Goal: Task Accomplishment & Management: Complete application form

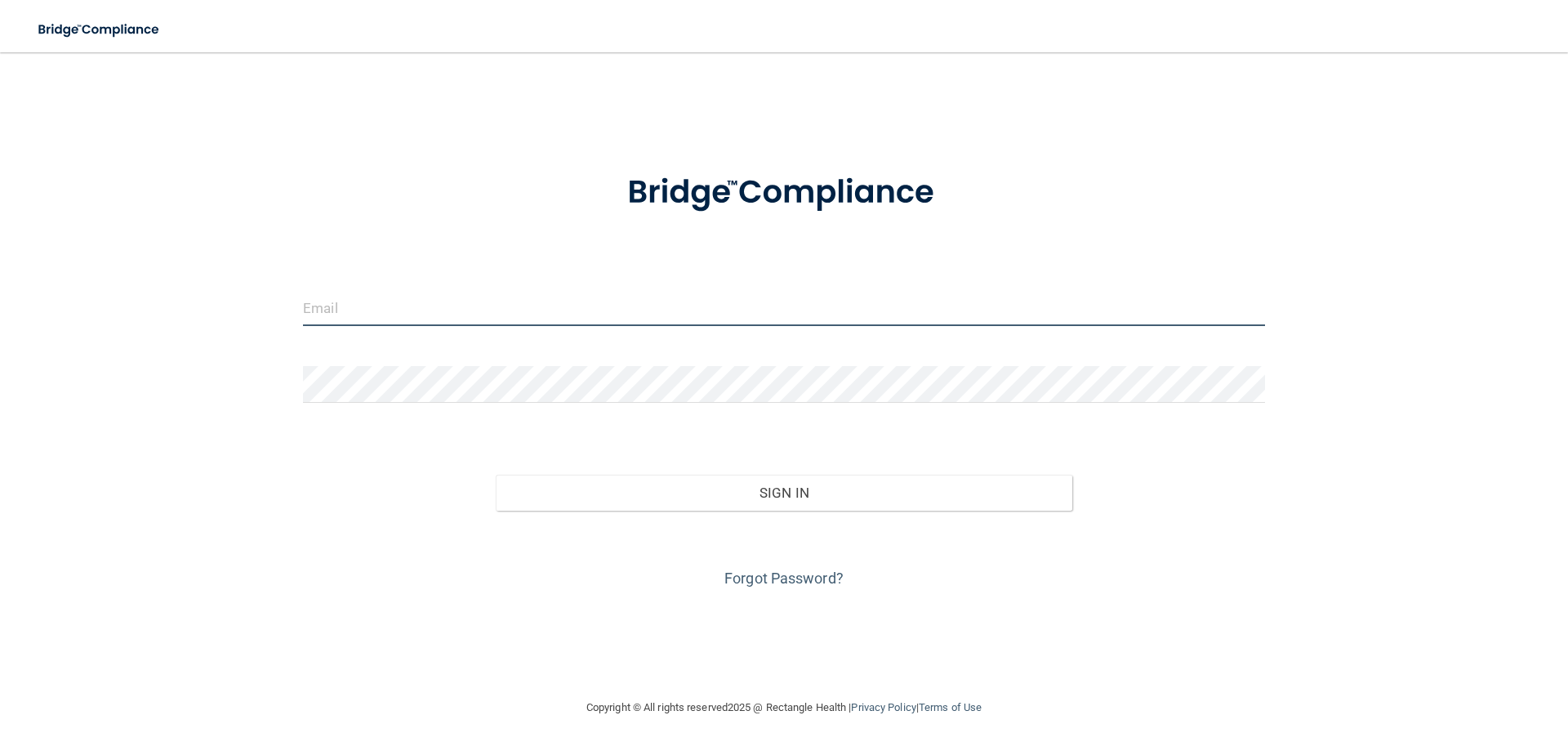
click at [413, 309] on input "email" at bounding box center [783, 308] width 962 height 36
type input "[EMAIL_ADDRESS][DOMAIN_NAME]"
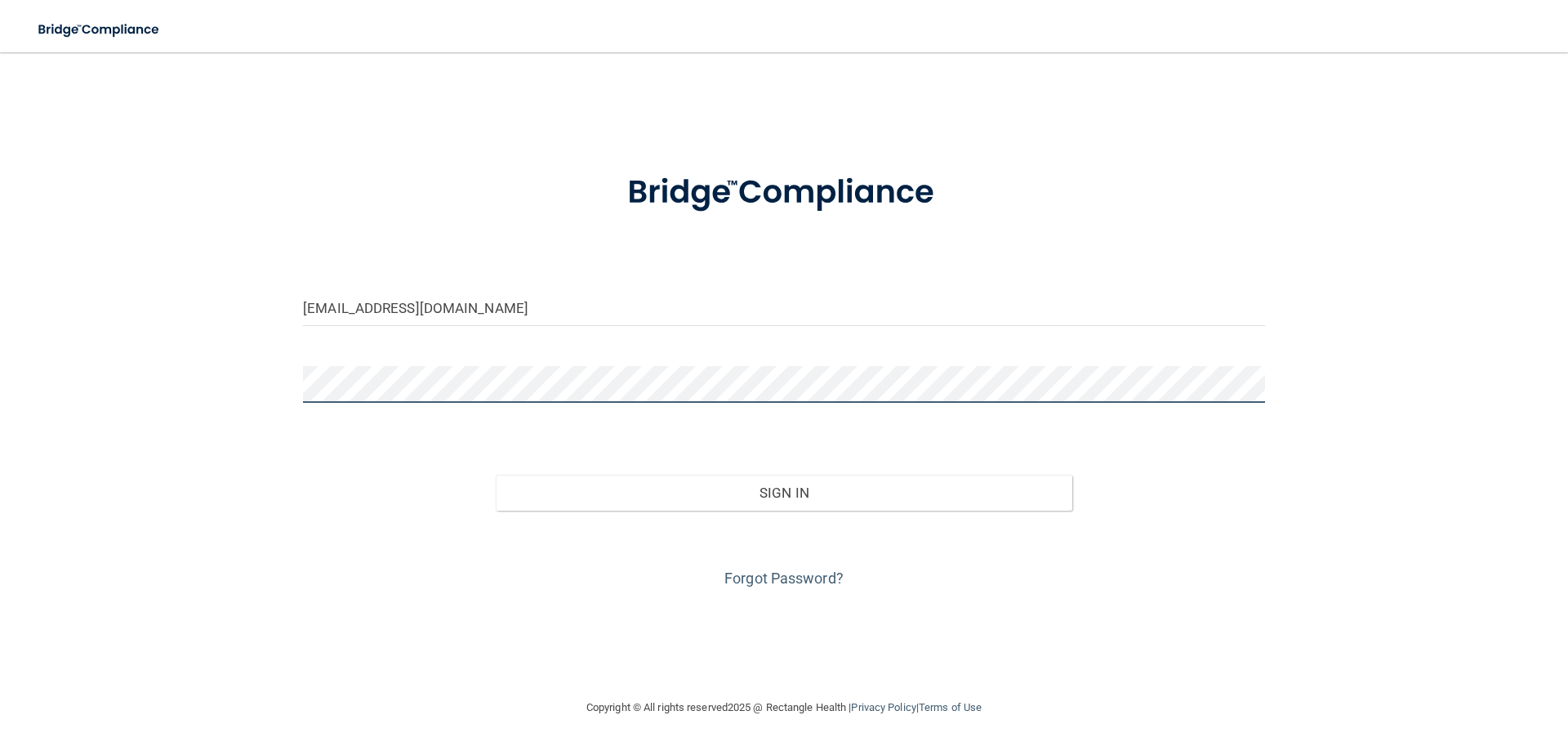
click at [495, 475] on button "Sign In" at bounding box center [784, 492] width 577 height 36
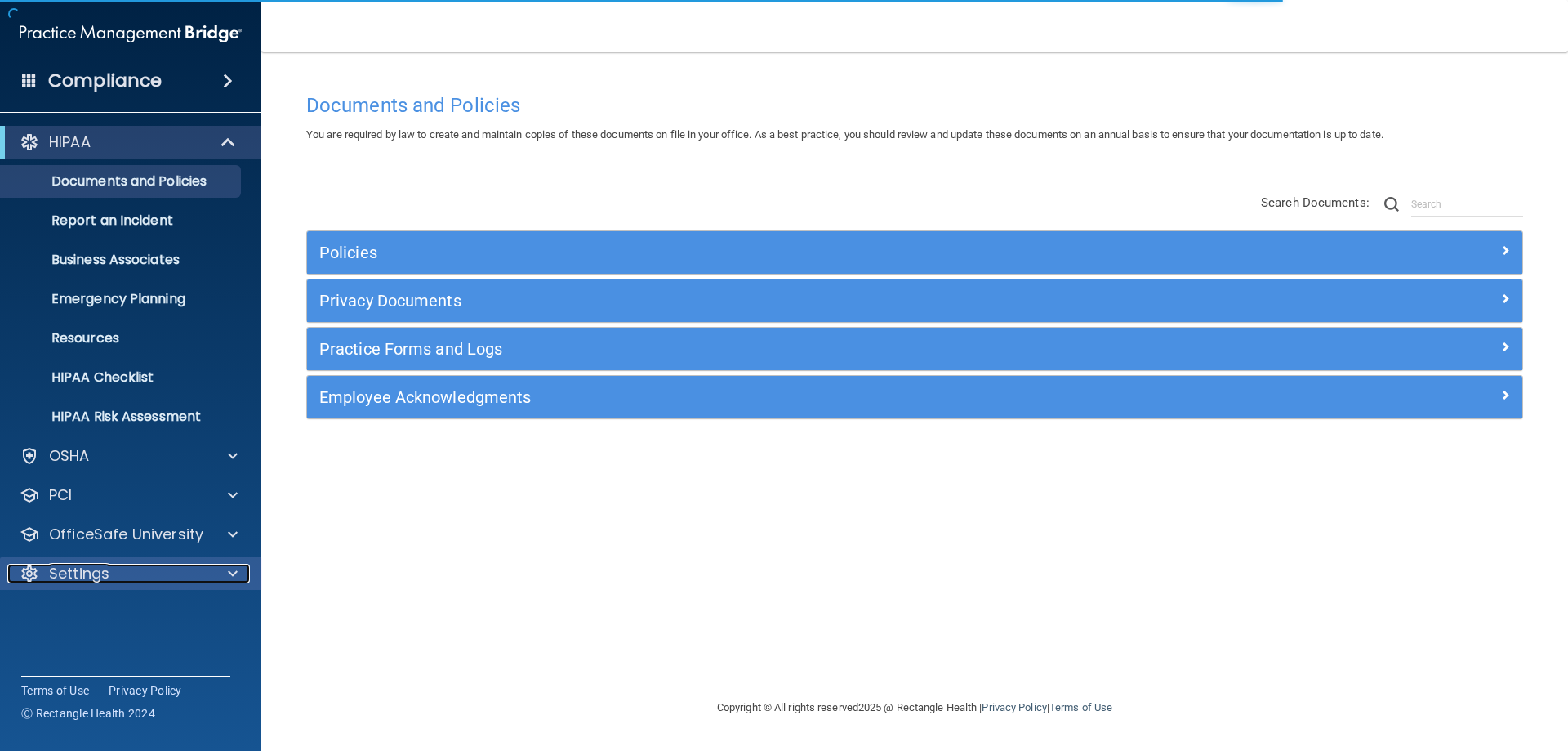
click at [170, 570] on div "Settings" at bounding box center [108, 573] width 203 height 20
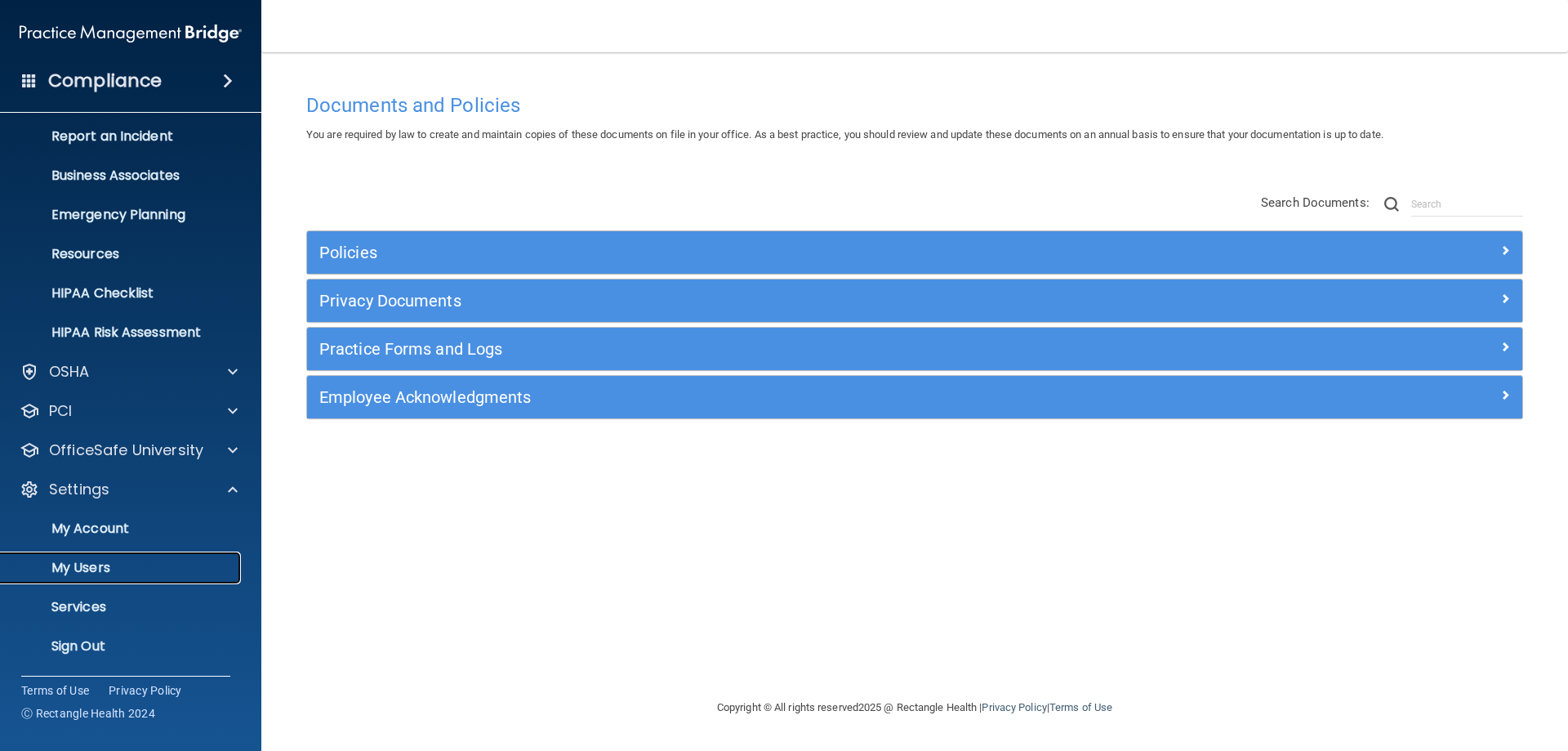
click at [82, 563] on p "My Users" at bounding box center [122, 567] width 223 height 17
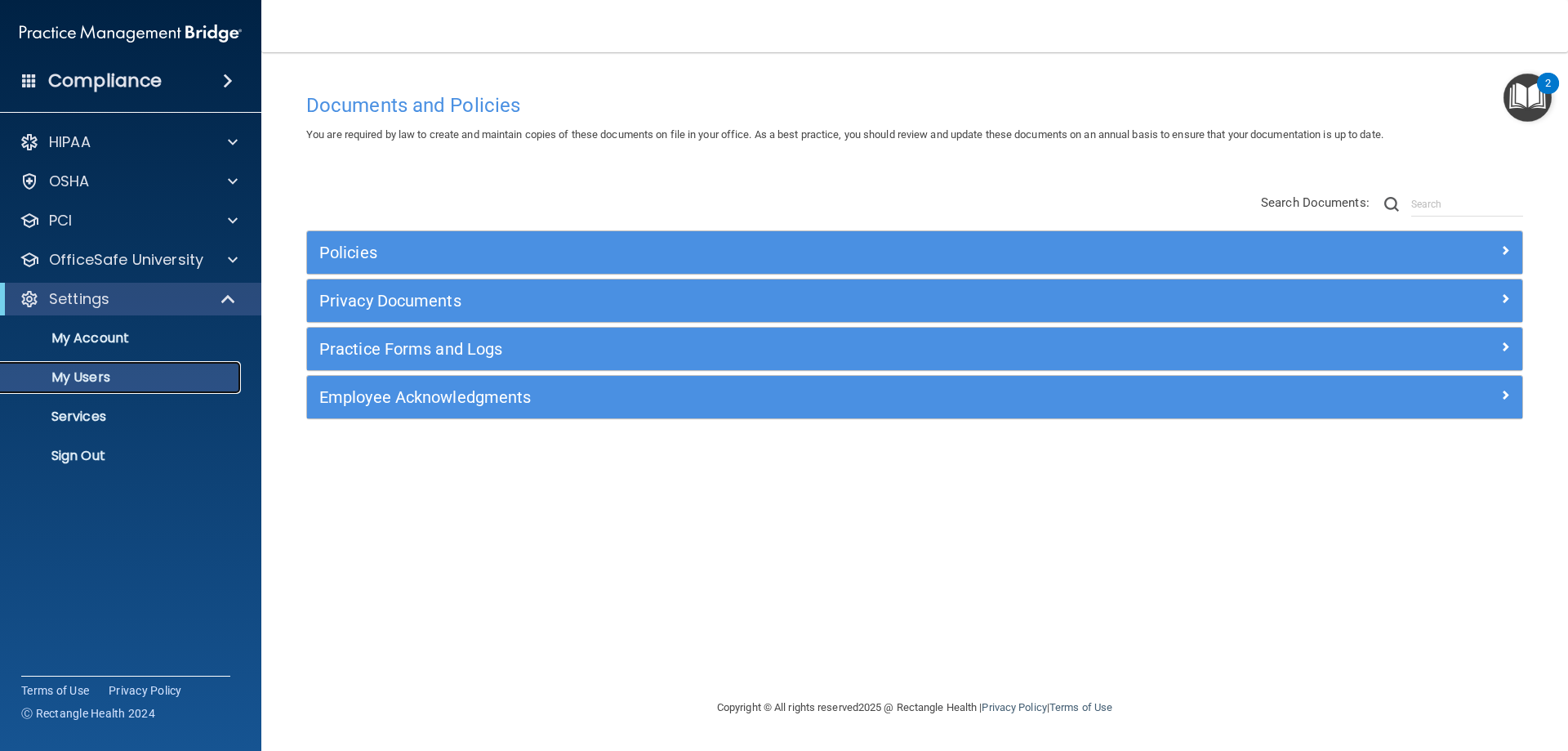
click at [77, 380] on p "My Users" at bounding box center [122, 377] width 223 height 17
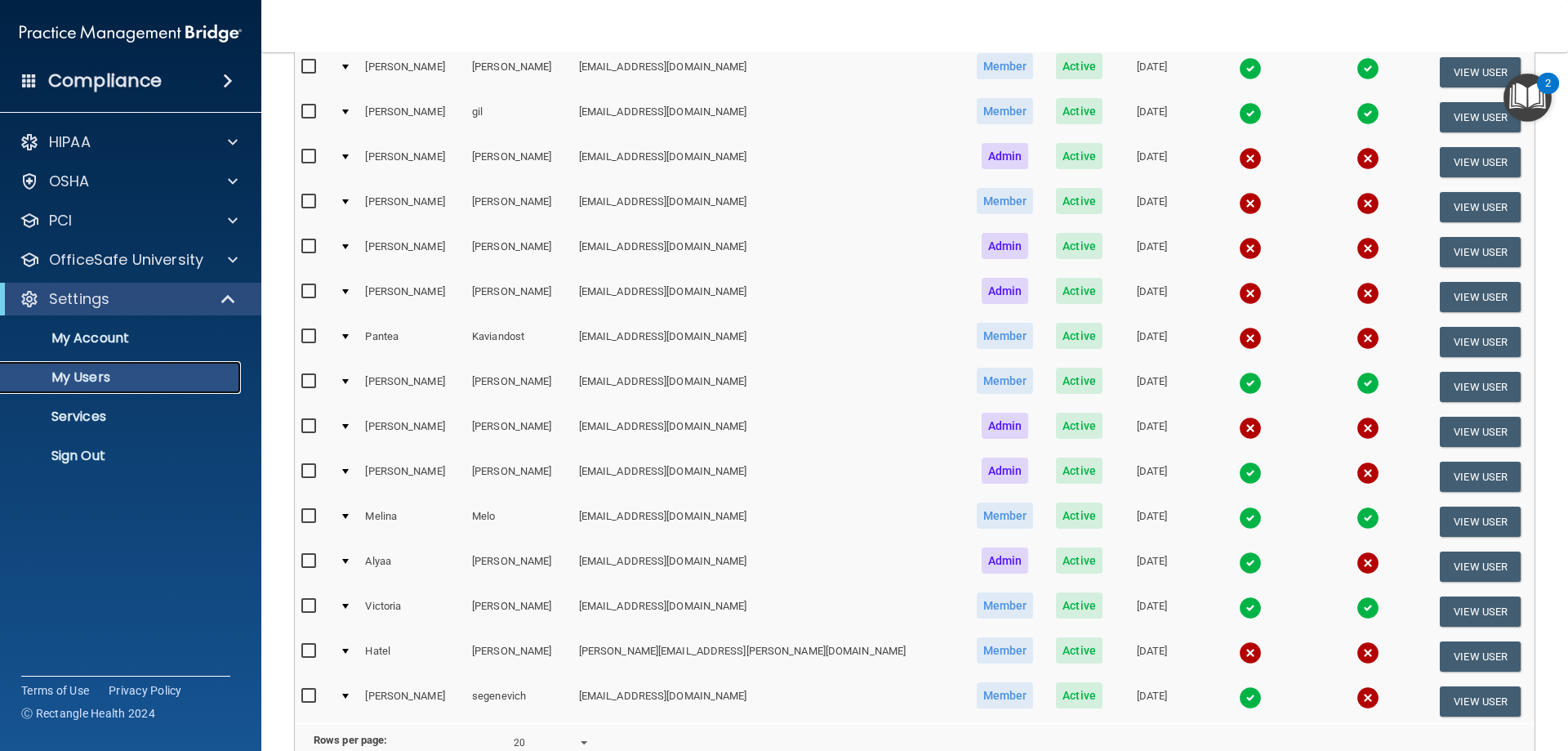
scroll to position [327, 0]
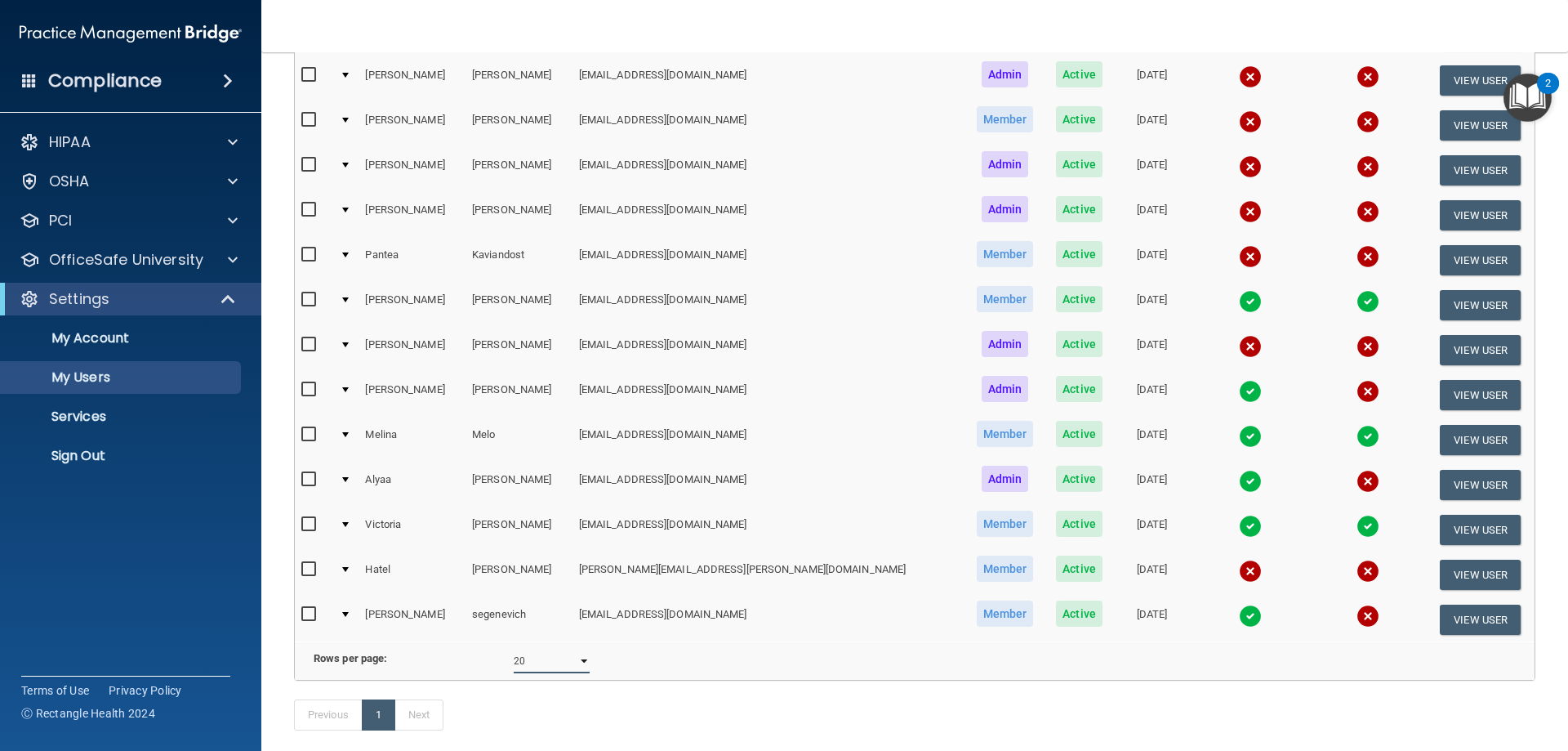
click at [523, 673] on select "10 20 30 40 all" at bounding box center [552, 661] width 76 height 25
click at [514, 661] on select "10 20 30 40 all" at bounding box center [552, 661] width 76 height 25
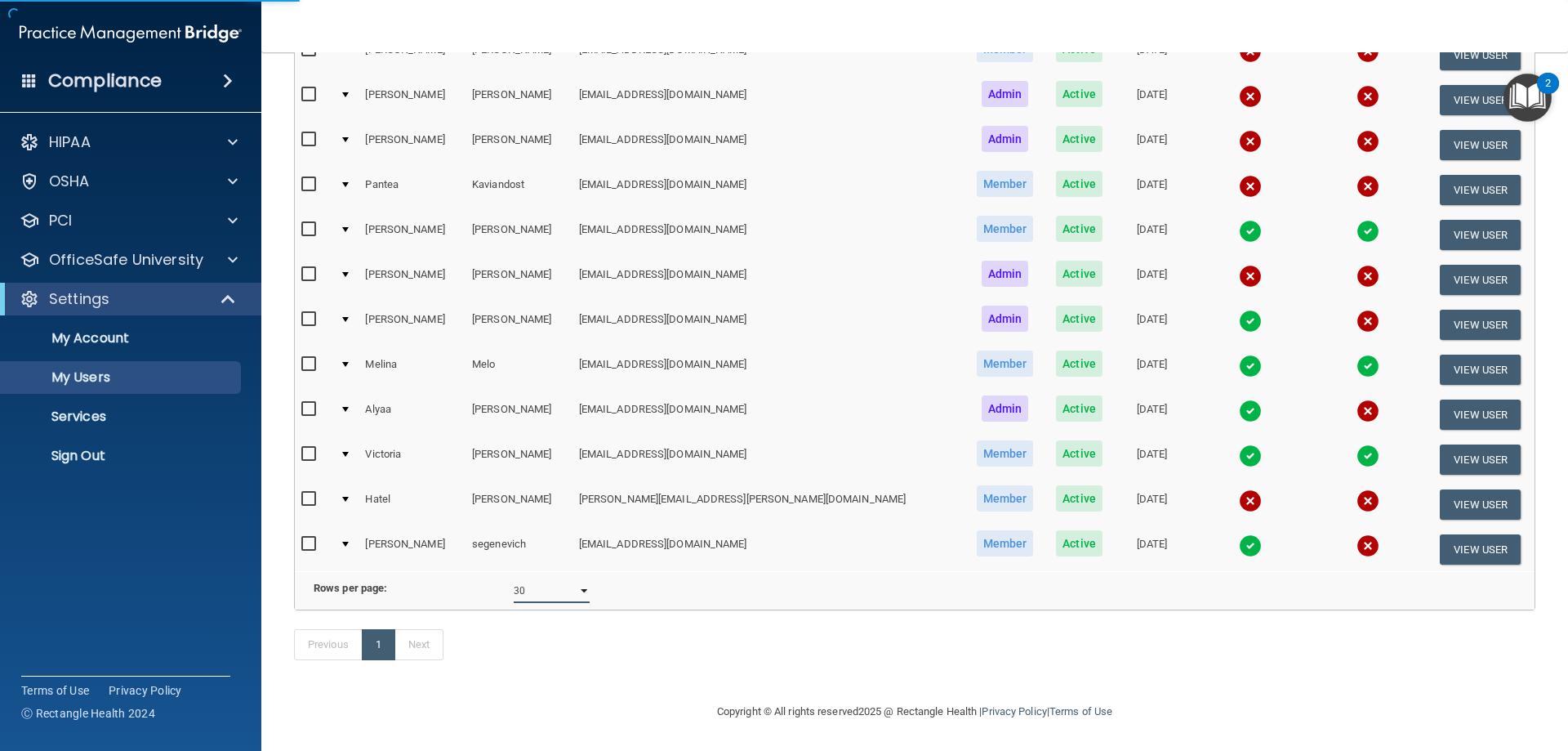
click at [545, 601] on select "10 20 30 40 all" at bounding box center [552, 591] width 76 height 25
select select "16"
click at [514, 579] on select "10 20 30 40 all" at bounding box center [552, 591] width 76 height 25
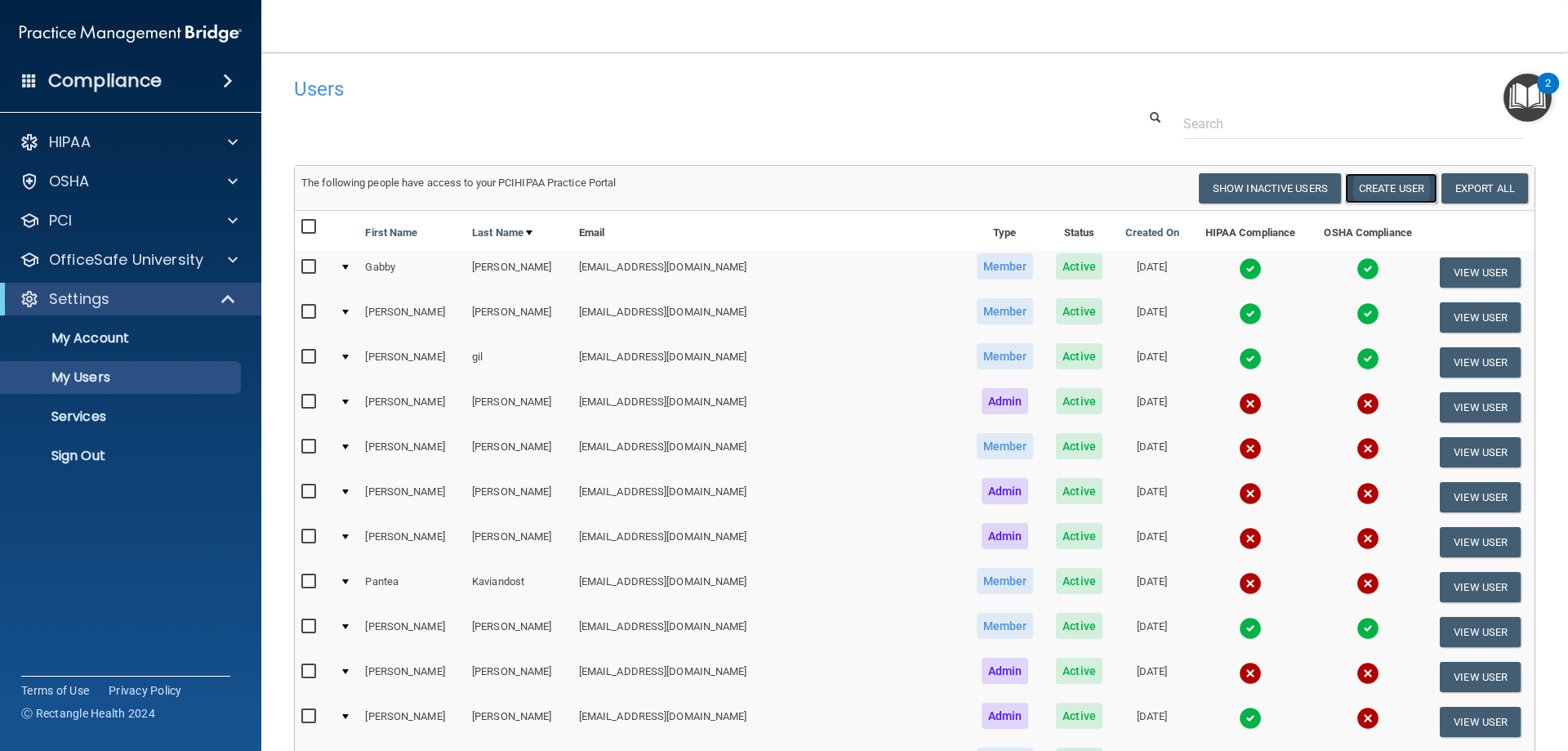
click at [1374, 197] on button "Create User" at bounding box center [1392, 188] width 93 height 31
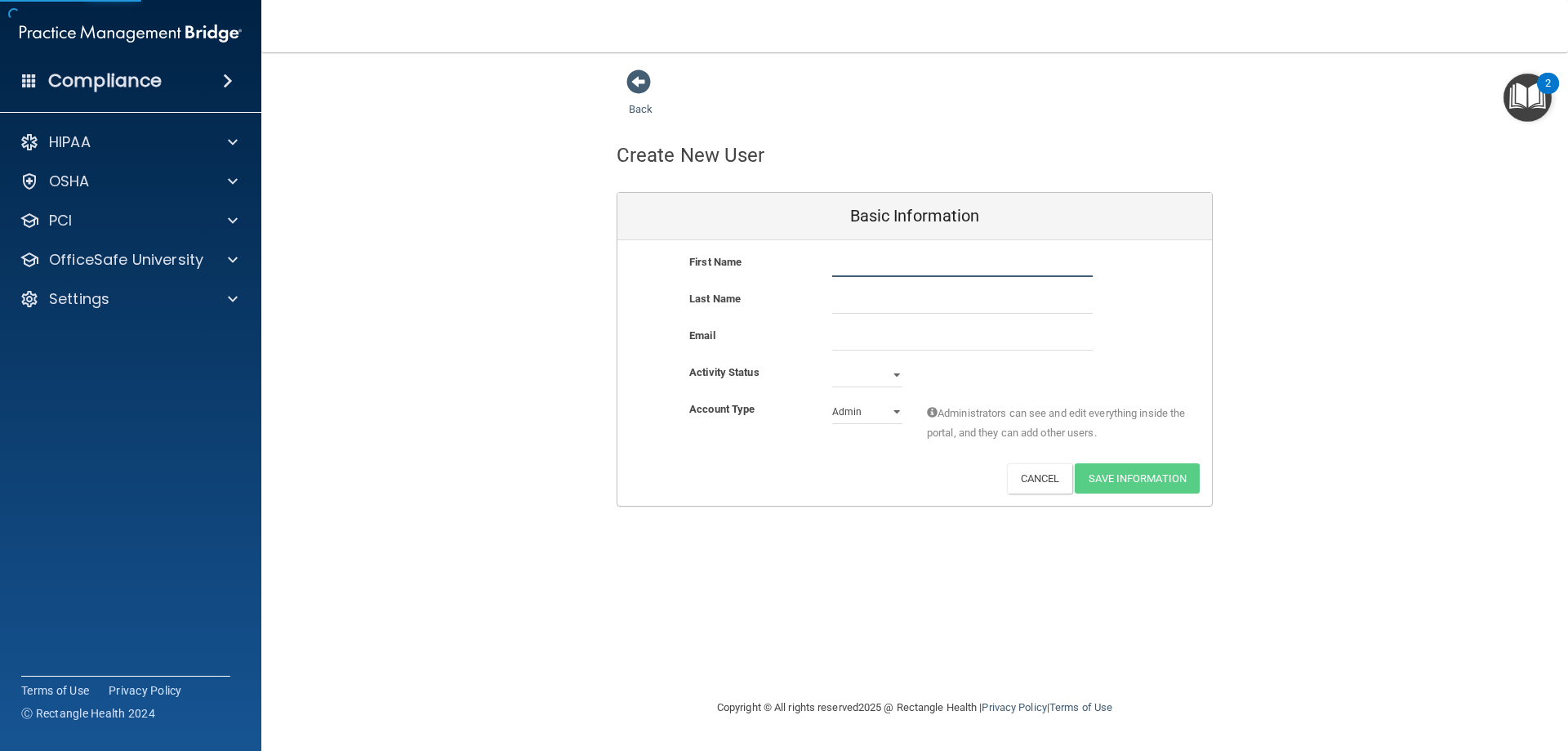
click at [861, 255] on input "text" at bounding box center [962, 265] width 261 height 25
type input "Praddhep"
click at [853, 267] on input "Praddhep" at bounding box center [962, 265] width 261 height 25
click at [851, 267] on input "Praddhep" at bounding box center [962, 265] width 261 height 25
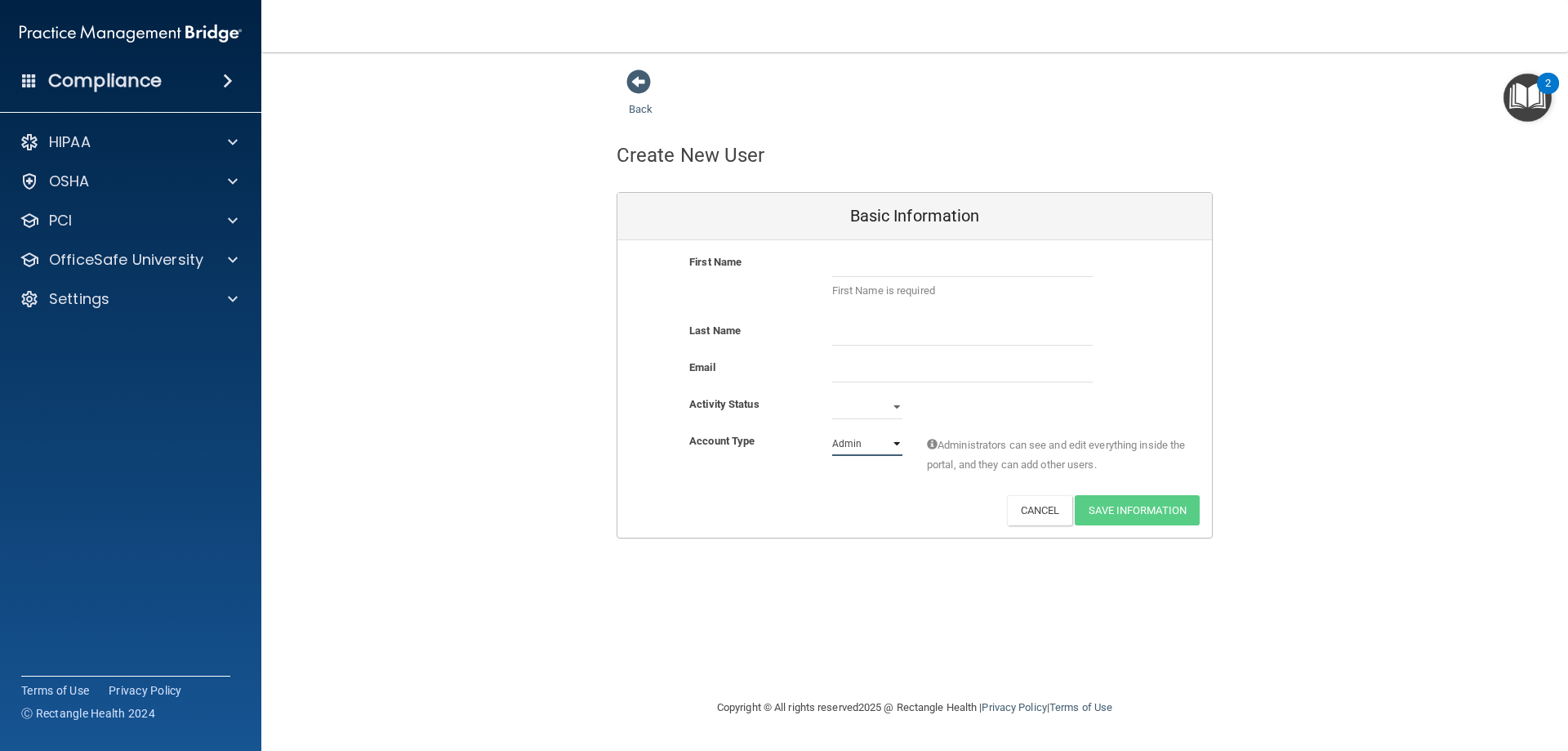
click at [867, 447] on select "Admin Member" at bounding box center [867, 443] width 70 height 25
select select "practice_member"
click at [832, 431] on select "Admin Member" at bounding box center [867, 443] width 70 height 25
click at [874, 410] on select "Active Inactive" at bounding box center [867, 407] width 70 height 25
select select "active"
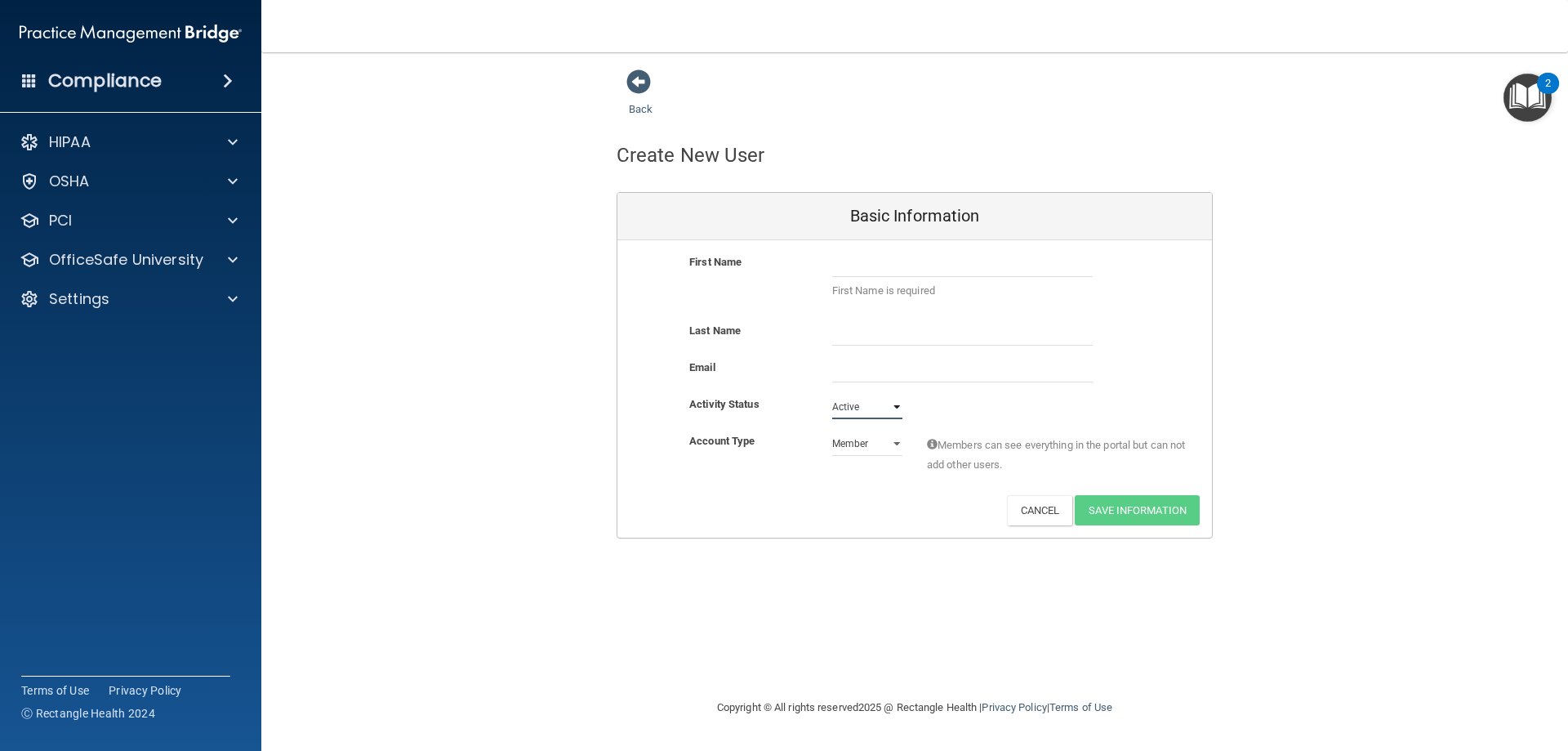
click at [832, 395] on select "Active Inactive" at bounding box center [867, 407] width 70 height 25
click at [852, 363] on input "email" at bounding box center [962, 371] width 261 height 25
click at [860, 329] on input "text" at bounding box center [962, 333] width 261 height 25
